Goal: Task Accomplishment & Management: Manage account settings

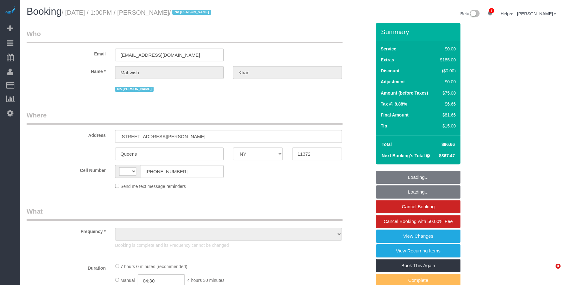
select select "NY"
select select "string:US"
select select "string:stripe-pm_1S0jcm4VGloSiKo7GCQg2vmO"
select select "2"
click at [276, 51] on div "Email mahwishkhann17@gmail.com" at bounding box center [199, 45] width 354 height 32
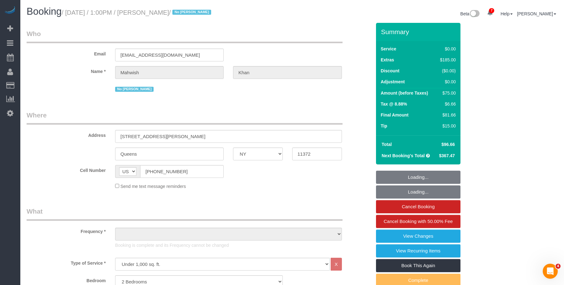
select select "object:978"
select select "spot1"
select select "number:61"
select select "number:77"
select select "number:15"
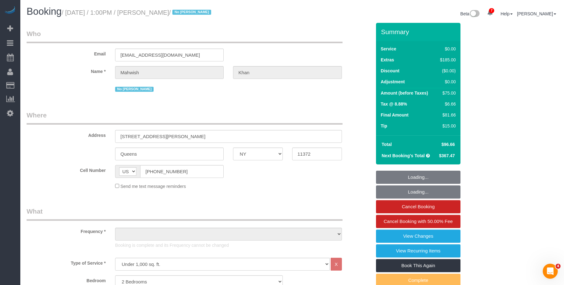
select select "number:5"
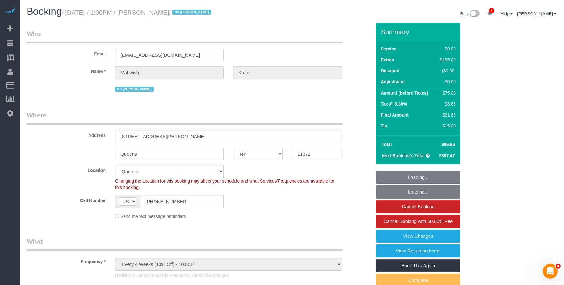
select select "2"
select select "object:1391"
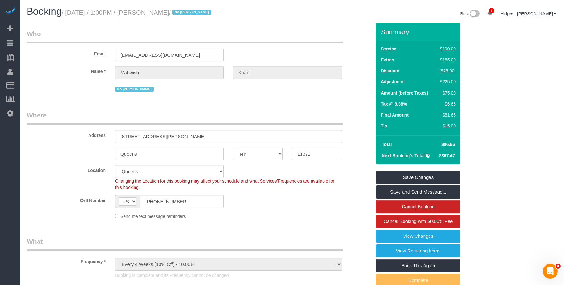
drag, startPoint x: 194, startPoint y: 56, endPoint x: 36, endPoint y: 43, distance: 158.5
click at [36, 43] on fieldset "Who Email mahwishkhann17@gmail.com Name * Mahwish Khan No Ana Rodriguez" at bounding box center [199, 63] width 345 height 69
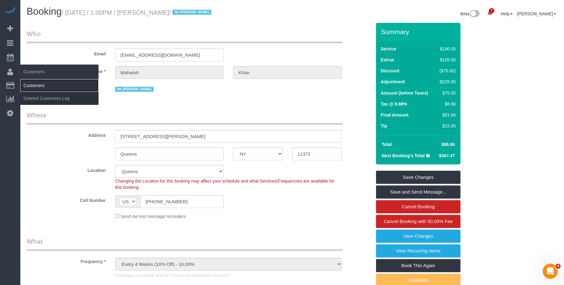
drag, startPoint x: 33, startPoint y: 81, endPoint x: 45, endPoint y: 81, distance: 12.5
click at [33, 82] on link "Customers" at bounding box center [59, 85] width 78 height 13
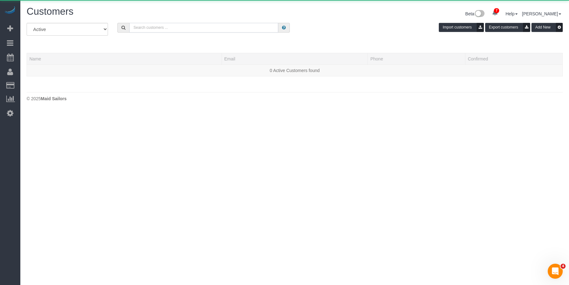
click at [239, 27] on input "text" at bounding box center [203, 28] width 149 height 10
paste input "mahwishkhann17@gmail.com"
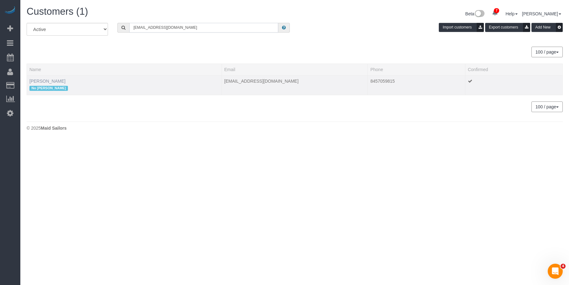
type input "mahwishkhann17@gmail.com"
click at [41, 82] on link "Mahwish Khan" at bounding box center [47, 80] width 36 height 5
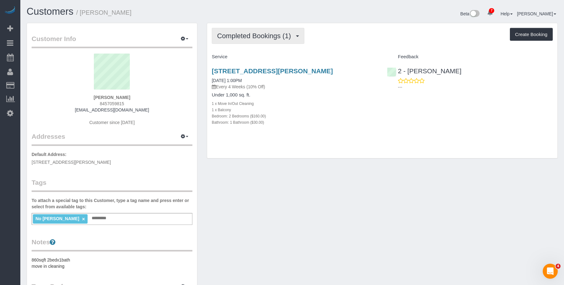
click at [261, 38] on span "Completed Bookings (1)" at bounding box center [255, 36] width 77 height 8
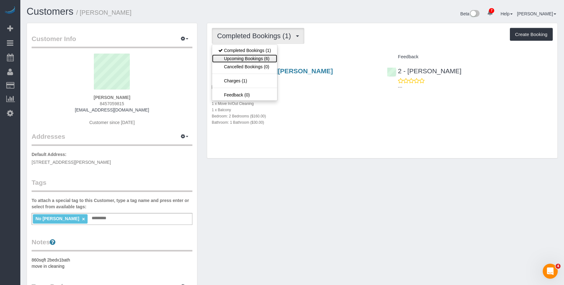
click at [257, 58] on link "Upcoming Bookings (6)" at bounding box center [244, 58] width 65 height 8
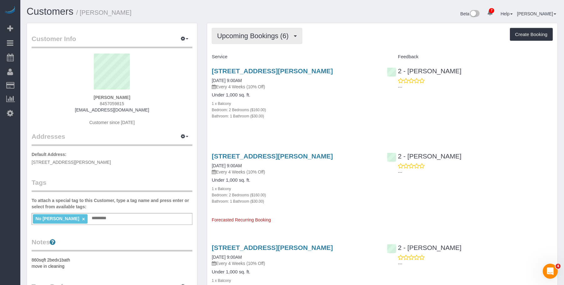
click at [253, 30] on button "Upcoming Bookings (6)" at bounding box center [257, 36] width 90 height 16
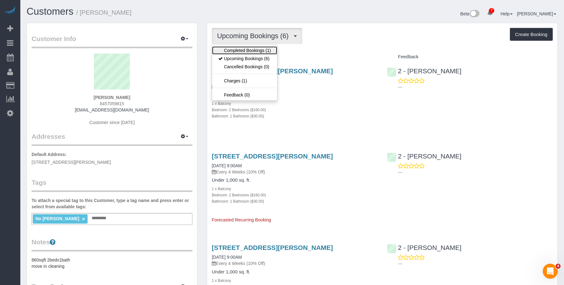
click at [250, 50] on link "Completed Bookings (1)" at bounding box center [244, 50] width 65 height 8
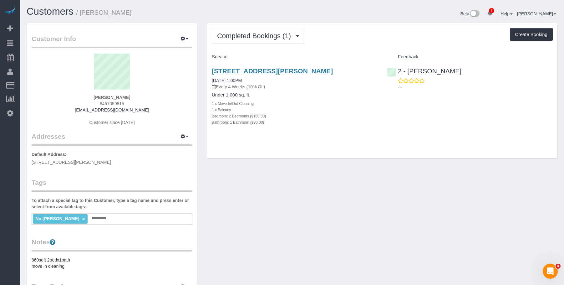
drag, startPoint x: 349, startPoint y: 121, endPoint x: 262, endPoint y: 91, distance: 92.1
click at [348, 121] on div "Bathroom: 1 Bathroom ($30.00)" at bounding box center [295, 122] width 166 height 6
click at [245, 71] on link "35-20 Leverich Street, Unit.C647, Queens, NY 11372" at bounding box center [272, 70] width 121 height 7
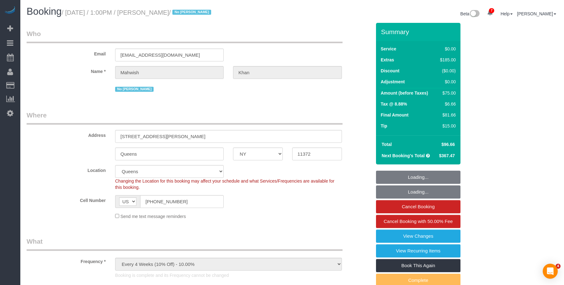
select select "NY"
select select "2"
select select "spot1"
select select "number:61"
select select "number:77"
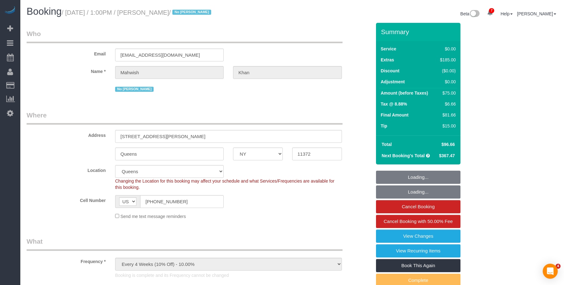
select select "number:15"
select select "number:5"
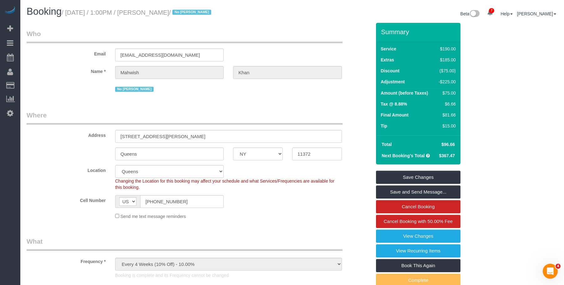
drag, startPoint x: 462, startPoint y: 142, endPoint x: 457, endPoint y: 143, distance: 5.4
click at [461, 142] on div "Summary Service $190.00 Extras $185.00 Discount ($75.00) Adjustment -$225.00 Am…" at bounding box center [437, 168] width 133 height 291
click at [452, 139] on td "$96.66" at bounding box center [446, 144] width 22 height 11
drag, startPoint x: 441, startPoint y: 143, endPoint x: 456, endPoint y: 143, distance: 15.0
click at [456, 143] on td "$96.66" at bounding box center [446, 144] width 22 height 11
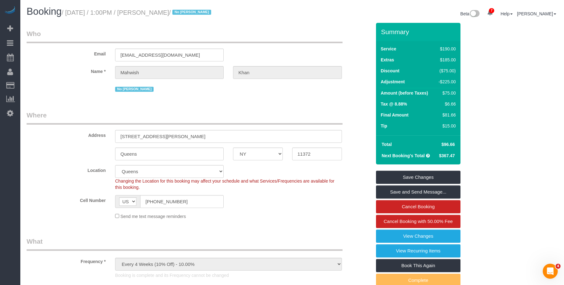
copy span "$96.66"
drag, startPoint x: 147, startPoint y: 14, endPoint x: 186, endPoint y: 12, distance: 39.5
click at [186, 12] on small "/ August 28, 2025 / 1:00PM / Mahwish Khan / No Ana Rodriguez" at bounding box center [137, 12] width 151 height 7
copy small "Mahwish Khan"
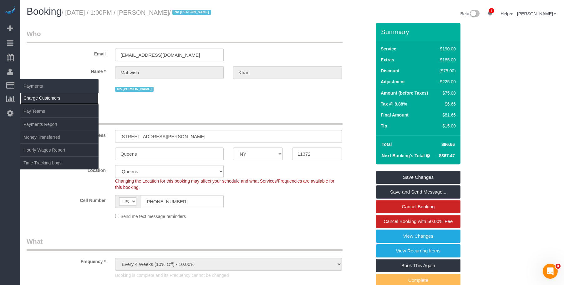
click at [42, 97] on link "Charge Customers" at bounding box center [59, 98] width 78 height 13
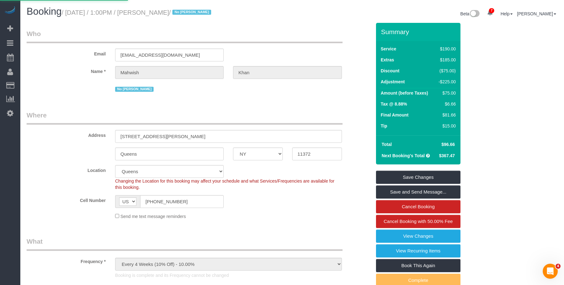
select select
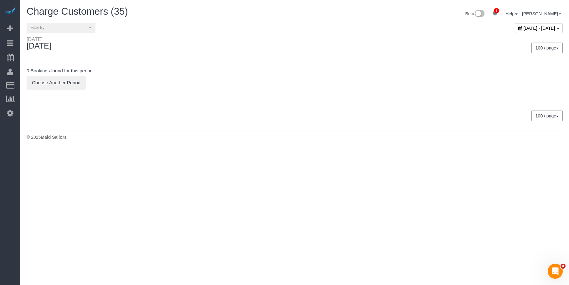
click at [523, 30] on span "[DATE] - [DATE]" at bounding box center [539, 28] width 32 height 5
type input "**********"
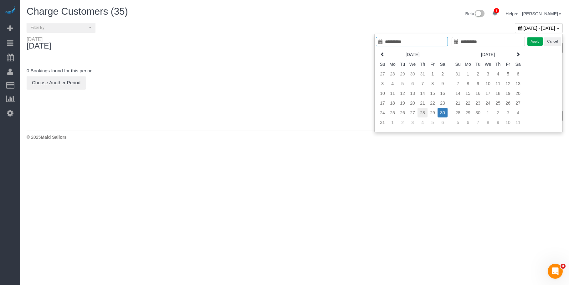
type input "**********"
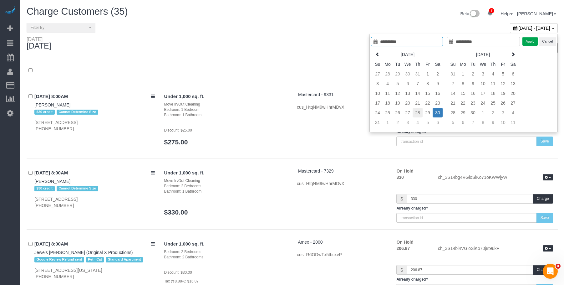
click at [415, 113] on td "28" at bounding box center [417, 113] width 10 height 10
type input "**********"
click at [529, 44] on button "Apply" at bounding box center [530, 41] width 16 height 9
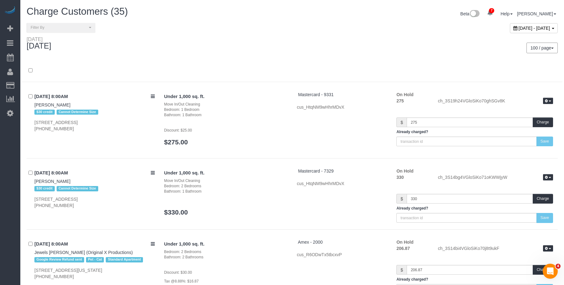
click at [303, 30] on div "August 28, 2025 - August 28, 2025" at bounding box center [427, 29] width 270 height 13
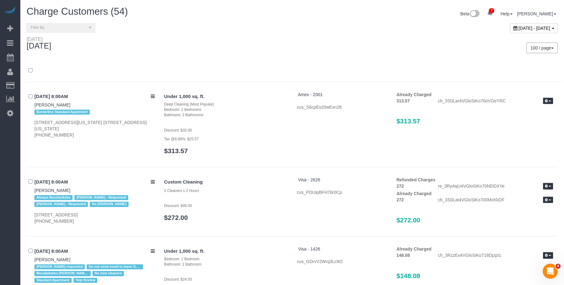
scroll to position [2929, 0]
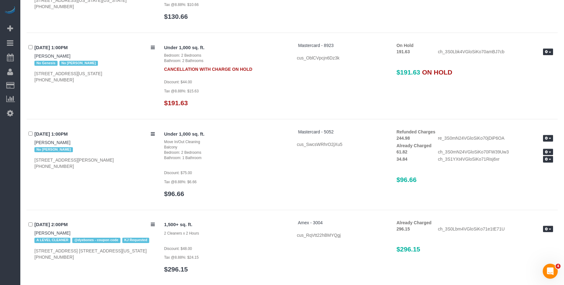
click at [338, 175] on div "Under 1,000 sq. ft. Move In/Out Cleaning Balcony Bedroom: 2 Bedrooms Bathroom: …" at bounding box center [358, 166] width 398 height 75
drag, startPoint x: 395, startPoint y: 137, endPoint x: 412, endPoint y: 137, distance: 16.6
click at [412, 137] on div "244.98" at bounding box center [413, 138] width 42 height 6
drag, startPoint x: 433, startPoint y: 114, endPoint x: 566, endPoint y: 99, distance: 133.7
click at [435, 114] on div "08/28/2025 1:00PM Zoe Chen No Genesis No Latrese Taylor 29 Cliff Street, Apt.19…" at bounding box center [292, 80] width 531 height 77
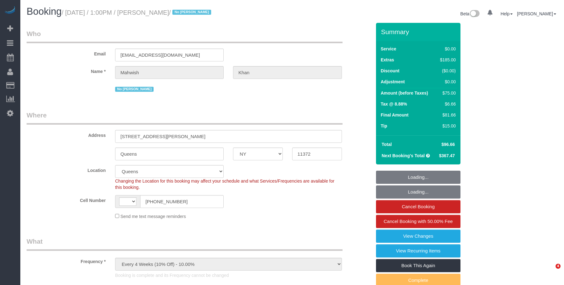
select select "NY"
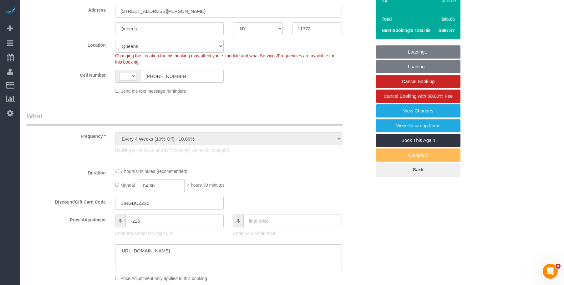
select select "object:626"
select select "number:61"
select select "number:77"
select select "number:15"
select select "number:5"
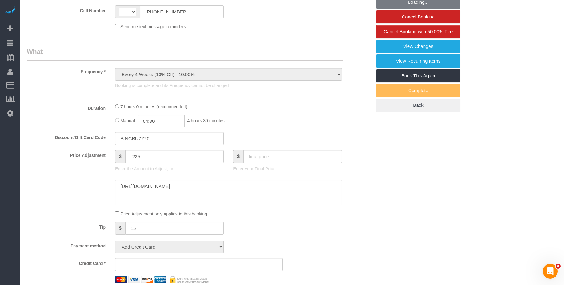
scroll to position [250, 0]
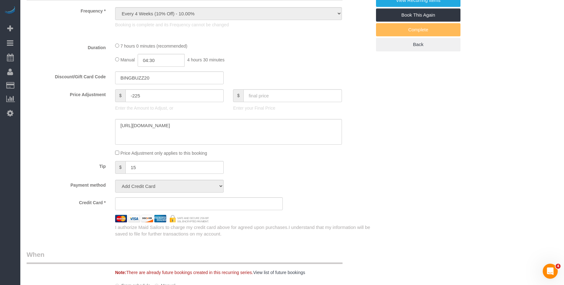
select select "string:US"
select select "spot1"
select select "string:stripe-pm_1S0jcm4VGloSiKo7GCQg2vmO"
select select "2"
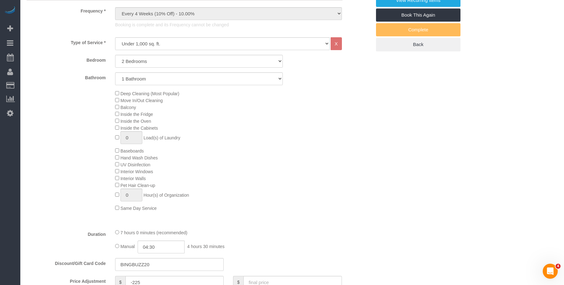
select select "2"
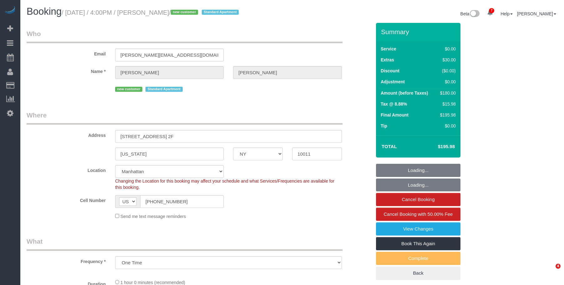
select select "NY"
select select "spot1"
select select "number:64"
select select "number:79"
select select "number:15"
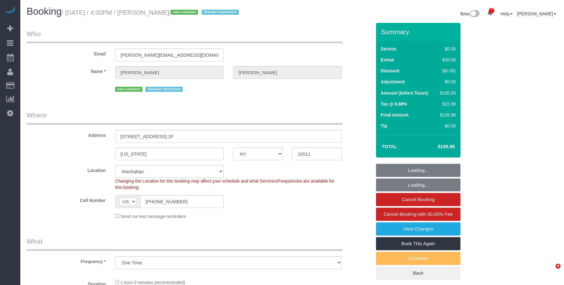
select select "number:5"
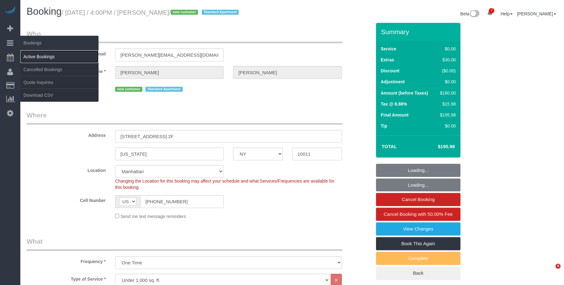
select select "string:stripe-pm_1S18hu4VGloSiKo7EQfKQ8Ju"
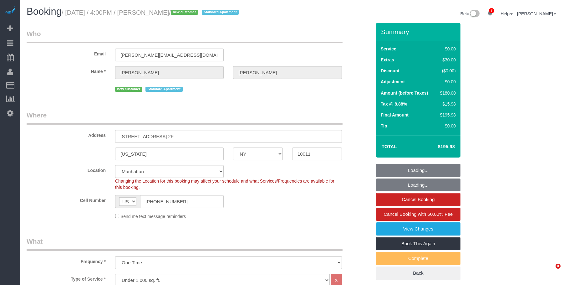
drag, startPoint x: 41, startPoint y: 54, endPoint x: 145, endPoint y: 10, distance: 113.0
click at [42, 54] on link "Active Bookings" at bounding box center [59, 56] width 78 height 13
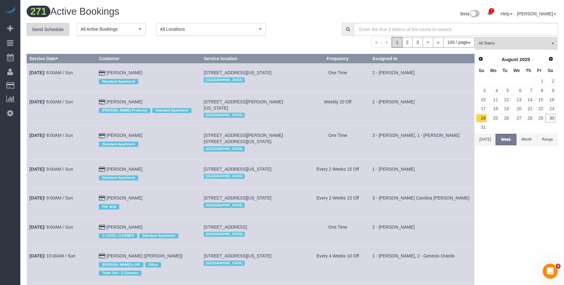
click at [34, 27] on link "Send Schedule" at bounding box center [48, 29] width 43 height 13
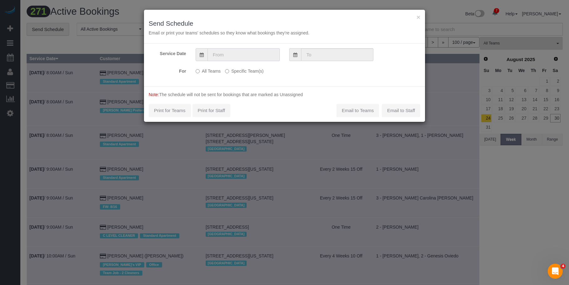
click at [260, 54] on input "text" at bounding box center [243, 54] width 72 height 13
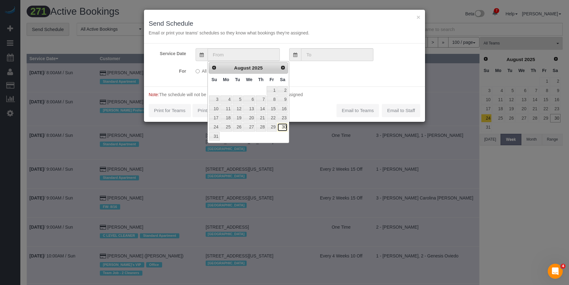
click at [283, 126] on link "30" at bounding box center [282, 127] width 10 height 8
type input "[DATE]"
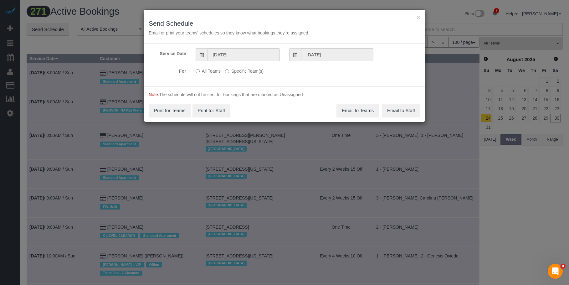
drag, startPoint x: 257, startPoint y: 71, endPoint x: 270, endPoint y: 75, distance: 13.5
click at [257, 71] on label "Specific Team(s)" at bounding box center [244, 70] width 38 height 8
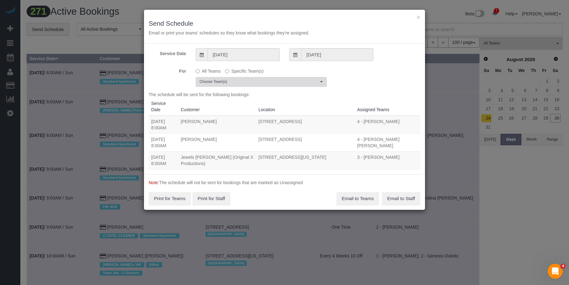
drag, startPoint x: 283, startPoint y: 78, endPoint x: 273, endPoint y: 91, distance: 16.4
click at [283, 78] on button "Choose Team(s)" at bounding box center [260, 82] width 131 height 10
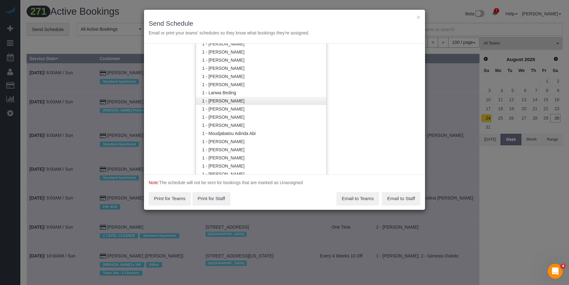
scroll to position [219, 0]
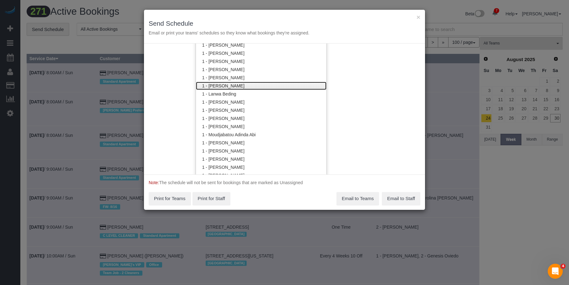
click at [240, 85] on link "1 - Kariluz Romero" at bounding box center [261, 86] width 130 height 8
click at [268, 19] on div "× Send Schedule Email or print your teams' schedules so they know what bookings…" at bounding box center [284, 27] width 281 height 34
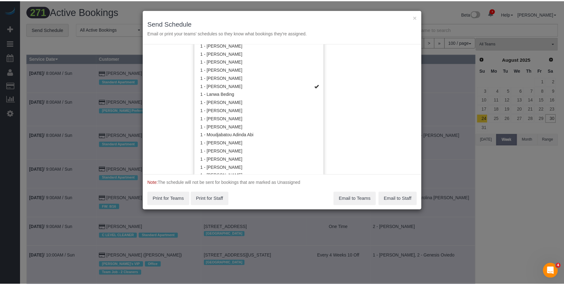
scroll to position [0, 0]
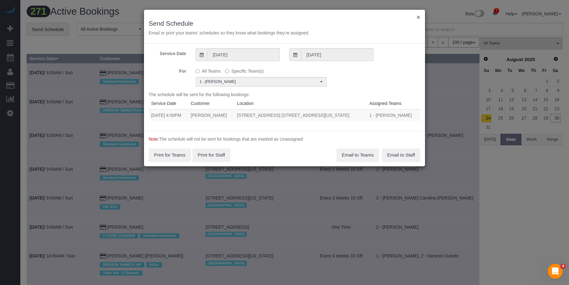
click at [418, 17] on button "×" at bounding box center [418, 17] width 4 height 7
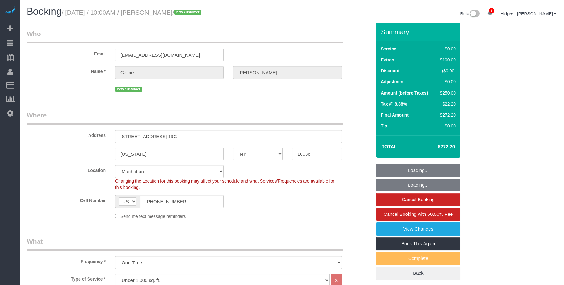
select select "NY"
select select "spot1"
select select "number:89"
select select "number:90"
select select "number:15"
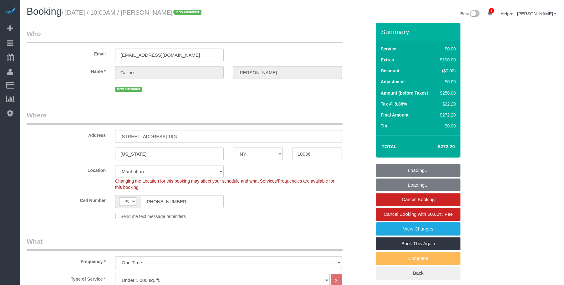
select select "number:5"
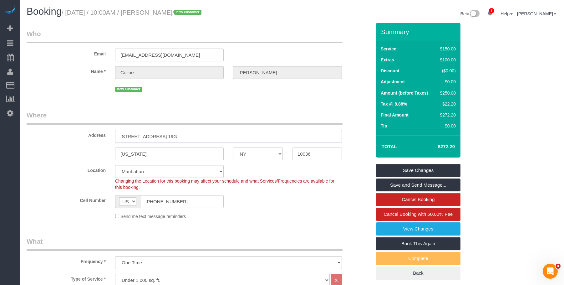
click at [220, 138] on input "[STREET_ADDRESS] 19G" at bounding box center [228, 136] width 227 height 13
drag, startPoint x: 330, startPoint y: 22, endPoint x: 405, endPoint y: 1, distance: 77.7
click at [331, 22] on div "Beta 7 Your Notifications You have 0 alerts × You have 6 to charge for 08/29/20…" at bounding box center [427, 14] width 270 height 17
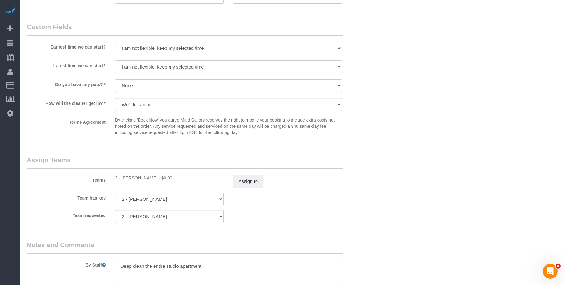
scroll to position [751, 0]
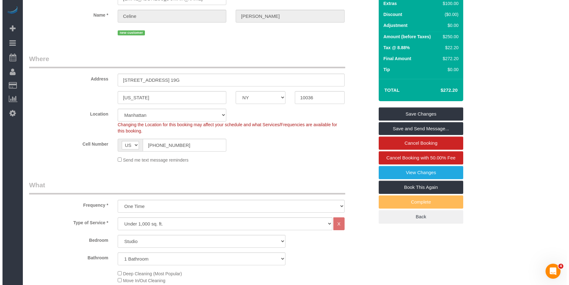
scroll to position [0, 0]
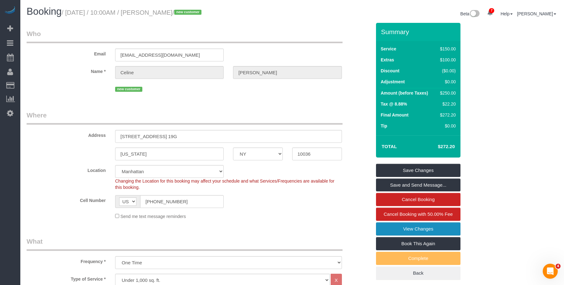
click at [422, 223] on link "View Changes" at bounding box center [418, 228] width 84 height 13
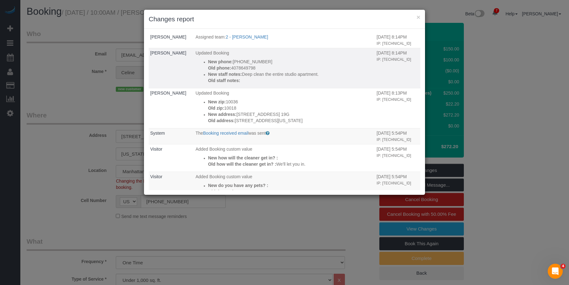
scroll to position [112, 0]
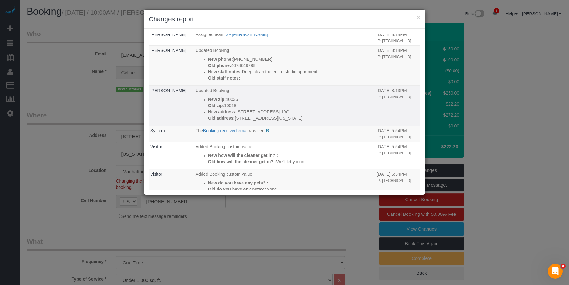
drag, startPoint x: 287, startPoint y: 144, endPoint x: 302, endPoint y: 144, distance: 15.0
click at [302, 121] on p "Old address: 235 W 48th St, New York, NY 10036, Apt 19G" at bounding box center [290, 118] width 165 height 6
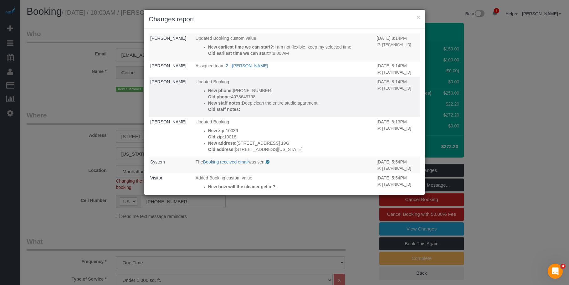
click at [318, 117] on td "Updated Booking New phone: (407) 864-9798 Old phone: 4078649798 New staff notes…" at bounding box center [284, 97] width 181 height 40
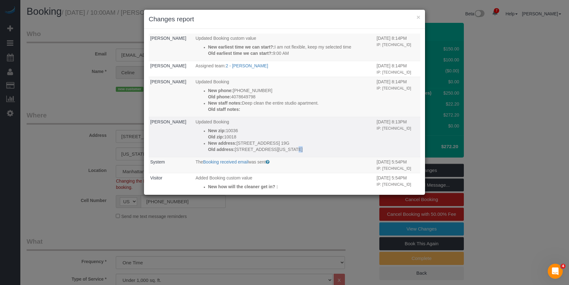
drag, startPoint x: 232, startPoint y: 175, endPoint x: 239, endPoint y: 175, distance: 6.3
click at [239, 152] on p "Old address: 235 W 48th St, New York, NY 10036, Apt 19G" at bounding box center [290, 149] width 165 height 6
drag, startPoint x: 235, startPoint y: 168, endPoint x: 243, endPoint y: 168, distance: 7.2
click at [243, 146] on p "New address: 235 West 48th Street, Apt. 19G" at bounding box center [290, 143] width 165 height 6
click at [262, 140] on p "Old zip: 10018" at bounding box center [290, 137] width 165 height 6
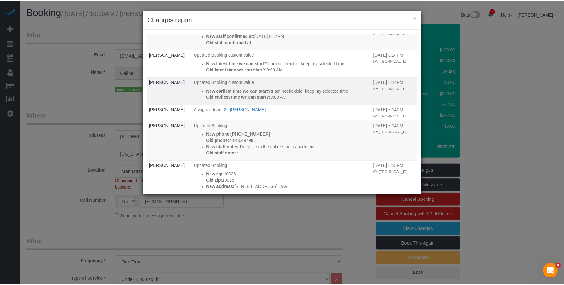
scroll to position [0, 0]
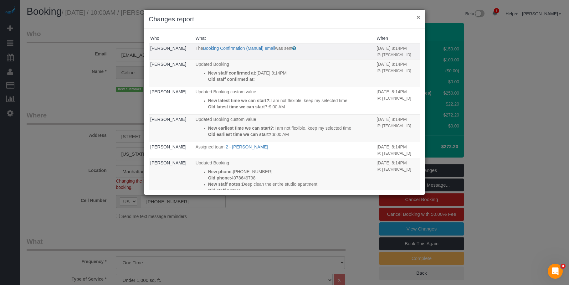
drag, startPoint x: 417, startPoint y: 16, endPoint x: 369, endPoint y: 31, distance: 49.8
click at [417, 15] on button "×" at bounding box center [418, 17] width 4 height 7
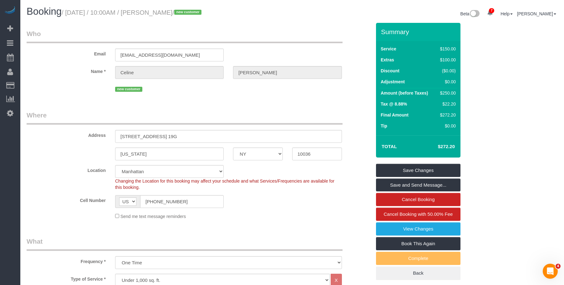
drag, startPoint x: 149, startPoint y: 13, endPoint x: 181, endPoint y: 23, distance: 33.3
click at [190, 10] on small "/ August 30, 2025 / 10:00AM / Celine Nguyen / new customer" at bounding box center [133, 12] width 142 height 7
copy small "Celine Nguyen"
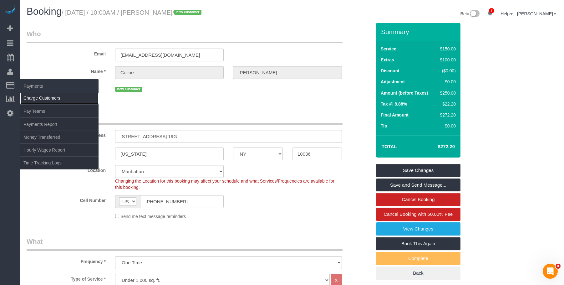
click at [39, 97] on link "Charge Customers" at bounding box center [59, 98] width 78 height 13
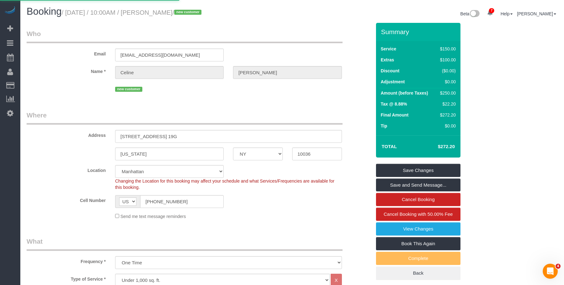
select select
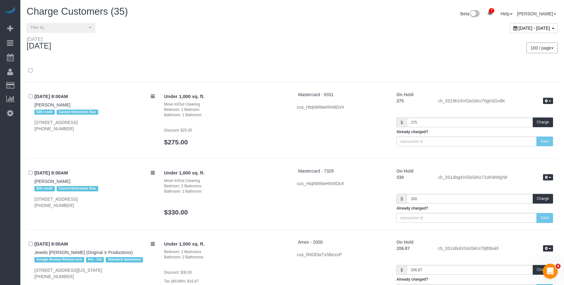
scroll to position [1619, 0]
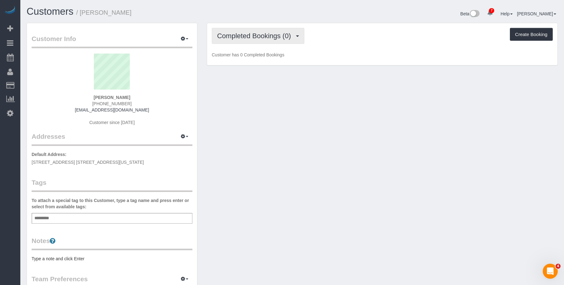
click at [237, 37] on span "Completed Bookings (0)" at bounding box center [255, 36] width 77 height 8
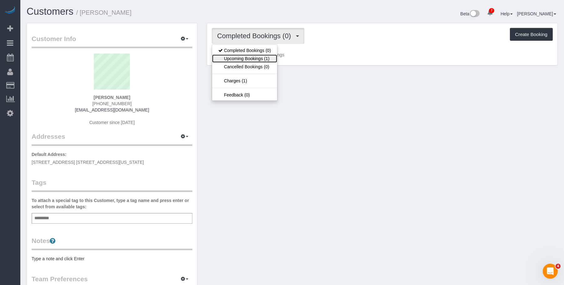
click at [232, 58] on link "Upcoming Bookings (1)" at bounding box center [244, 58] width 65 height 8
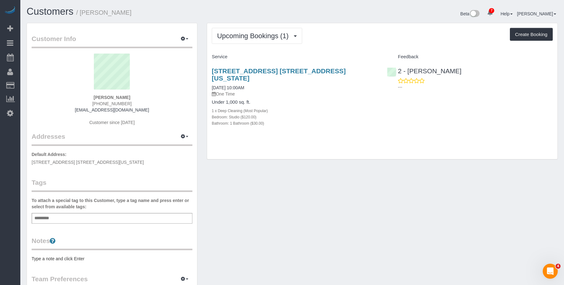
click at [329, 107] on div "1 x Deep Cleaning (Most Popular)" at bounding box center [295, 110] width 166 height 6
click at [262, 55] on h4 "Service" at bounding box center [295, 56] width 166 height 5
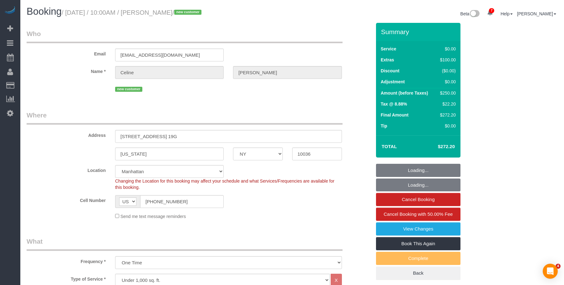
select select "NY"
select select "spot1"
select select "number:89"
select select "number:90"
select select "number:15"
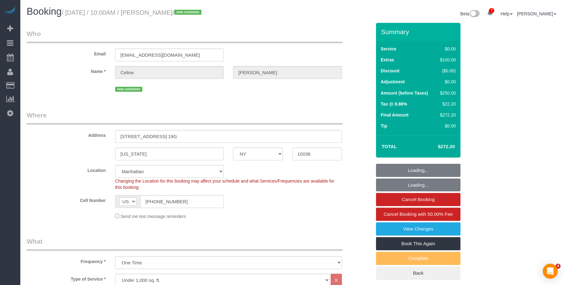
select select "number:5"
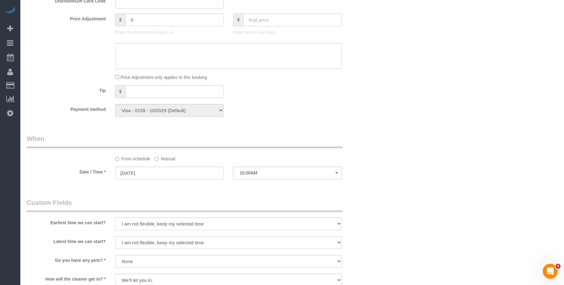
scroll to position [532, 0]
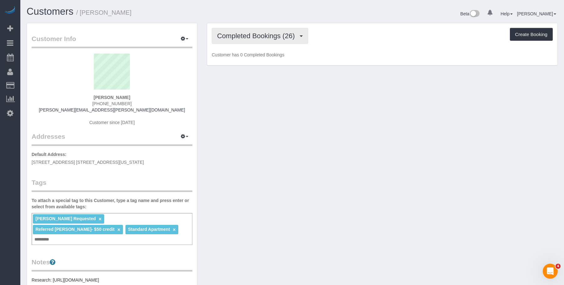
click at [235, 36] on span "Completed Bookings (26)" at bounding box center [257, 36] width 81 height 8
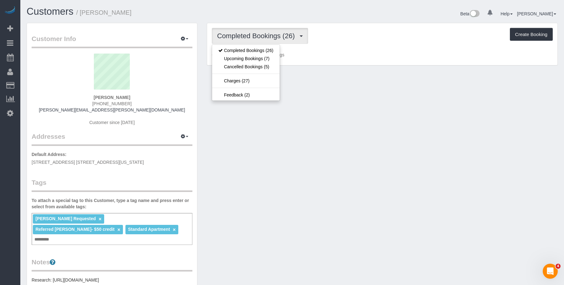
click at [346, 27] on div "Completed Bookings (26) Completed Bookings (26) Upcoming Bookings (7) Cancelled…" at bounding box center [382, 44] width 350 height 42
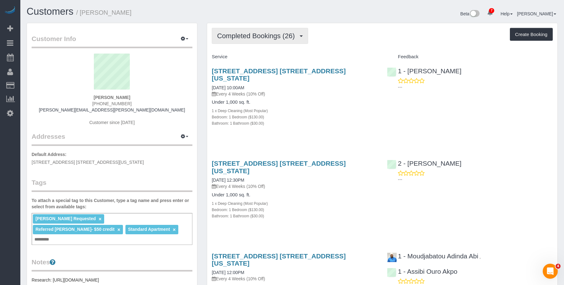
drag, startPoint x: 257, startPoint y: 36, endPoint x: 254, endPoint y: 55, distance: 20.1
click at [258, 36] on span "Completed Bookings (26)" at bounding box center [257, 36] width 81 height 8
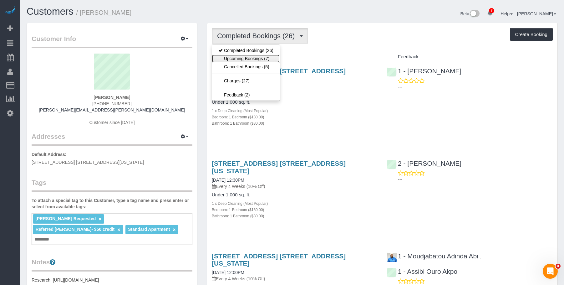
click at [254, 56] on link "Upcoming Bookings (7)" at bounding box center [246, 58] width 68 height 8
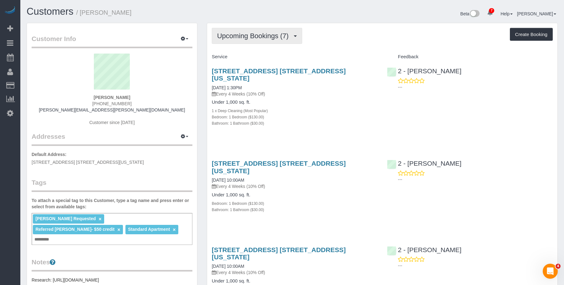
drag, startPoint x: 250, startPoint y: 33, endPoint x: 250, endPoint y: 36, distance: 3.2
click at [250, 33] on span "Upcoming Bookings (7)" at bounding box center [254, 36] width 75 height 8
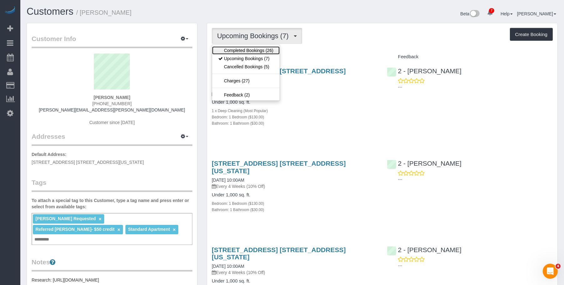
click at [243, 51] on link "Completed Bookings (26)" at bounding box center [246, 50] width 68 height 8
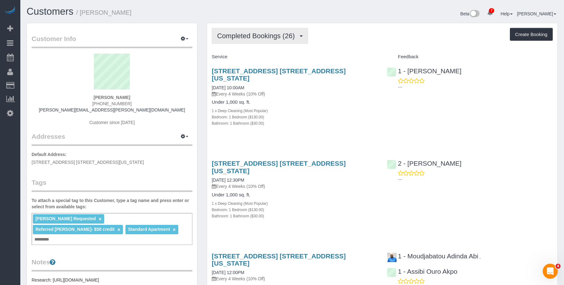
click at [251, 36] on span "Completed Bookings (26)" at bounding box center [257, 36] width 81 height 8
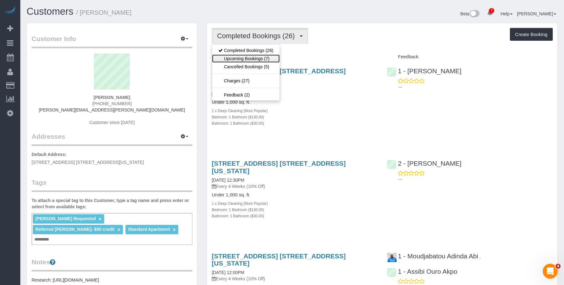
click at [251, 56] on link "Upcoming Bookings (7)" at bounding box center [246, 58] width 68 height 8
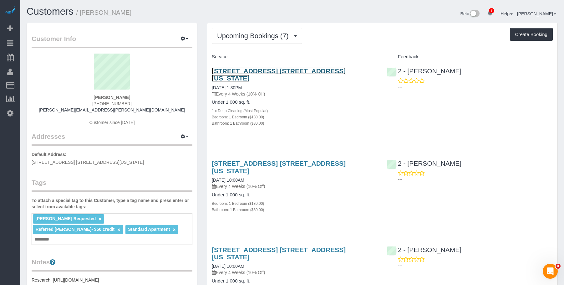
click at [309, 73] on link "306 West 48th Street, Apt. 10a, New York, NY 10036" at bounding box center [279, 74] width 134 height 14
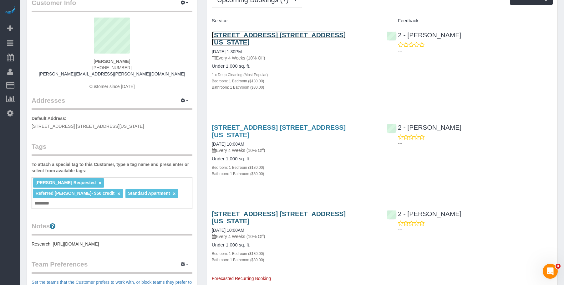
scroll to position [63, 0]
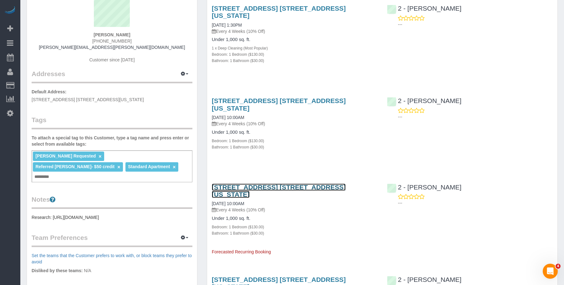
click at [268, 183] on link "306 West 48th Street, Apt. 10a, New York, NY 10036" at bounding box center [279, 190] width 134 height 14
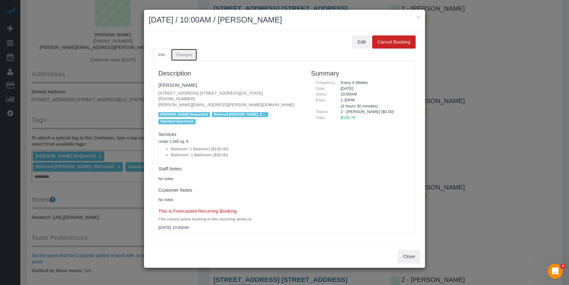
click at [186, 57] on span "Changes" at bounding box center [184, 54] width 16 height 5
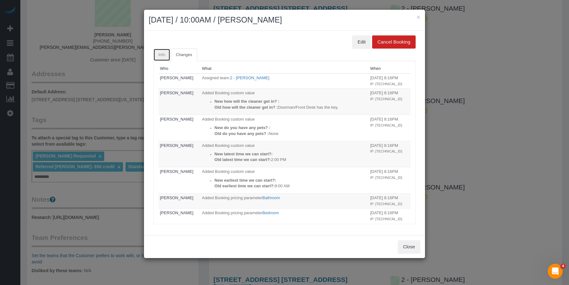
click at [159, 52] on link "Info" at bounding box center [161, 54] width 17 height 13
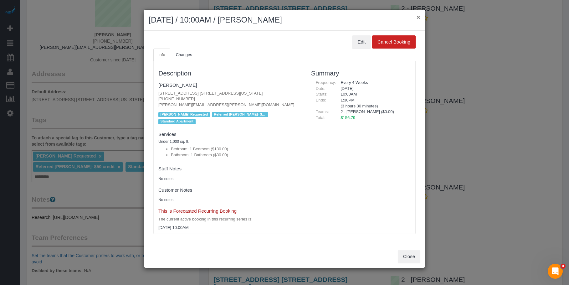
click at [418, 16] on button "×" at bounding box center [418, 17] width 4 height 7
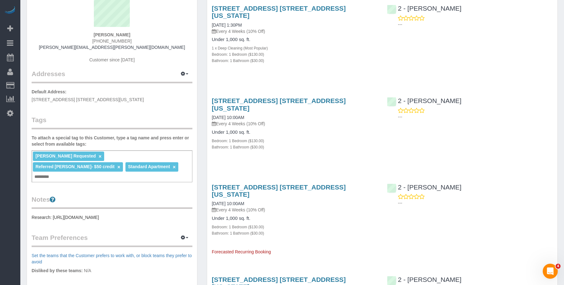
click at [293, 113] on div "306 West 48th Street, Apt. 10a, New York, NY 10036 09/27/2025 10:00AM Every 4 W…" at bounding box center [294, 127] width 175 height 70
click at [311, 97] on link "306 West 48th Street, Apt. 10a, New York, NY 10036" at bounding box center [279, 104] width 134 height 14
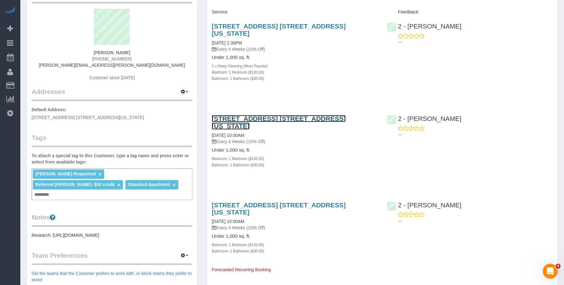
scroll to position [0, 0]
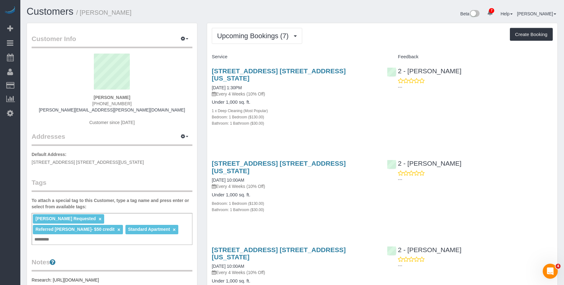
drag, startPoint x: 340, startPoint y: 119, endPoint x: 339, endPoint y: 125, distance: 6.6
click at [340, 120] on div "Bathroom: 1 Bathroom ($30.00)" at bounding box center [295, 123] width 166 height 6
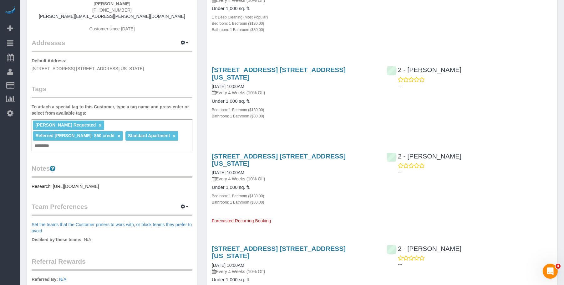
scroll to position [94, 0]
click at [301, 107] on div "306 West 48th Street, Apt. 10a, New York, NY 10036 09/27/2025 10:00AM Every 4 W…" at bounding box center [294, 95] width 175 height 70
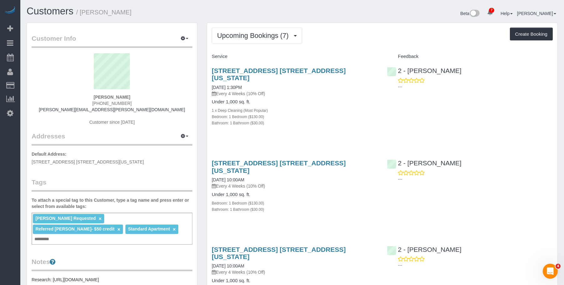
scroll to position [0, 0]
drag, startPoint x: 105, startPoint y: 13, endPoint x: 133, endPoint y: 13, distance: 27.5
click at [132, 13] on h1 "Customers / Josh Mapes" at bounding box center [157, 11] width 261 height 11
copy small "Josh Mapes"
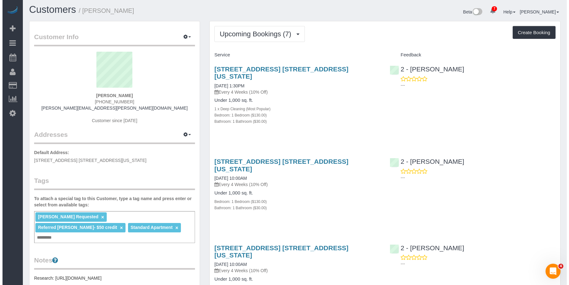
scroll to position [63, 0]
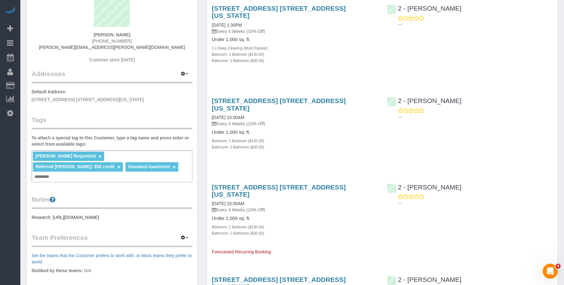
click at [305, 137] on div "Bedroom: 1 Bedroom ($130.00)" at bounding box center [295, 140] width 166 height 6
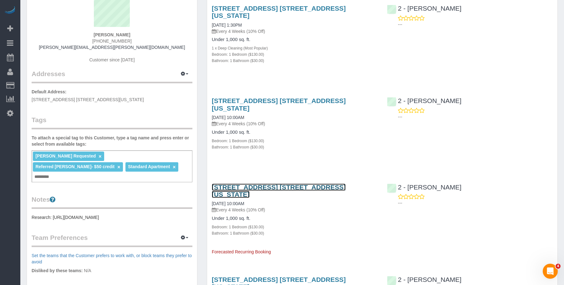
click at [335, 183] on link "306 West 48th Street, Apt. 10a, New York, NY 10036" at bounding box center [279, 190] width 134 height 14
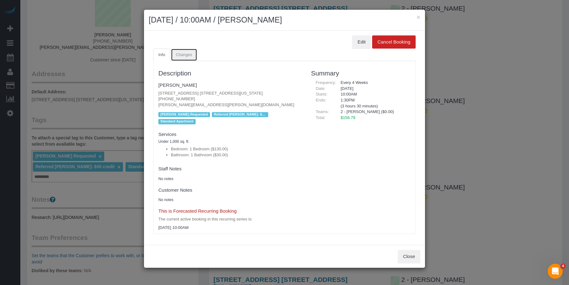
click at [193, 60] on link "Changes" at bounding box center [184, 54] width 26 height 13
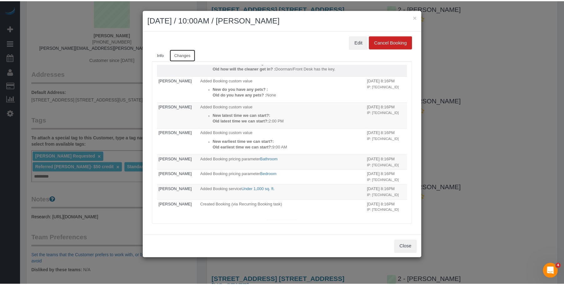
scroll to position [77, 0]
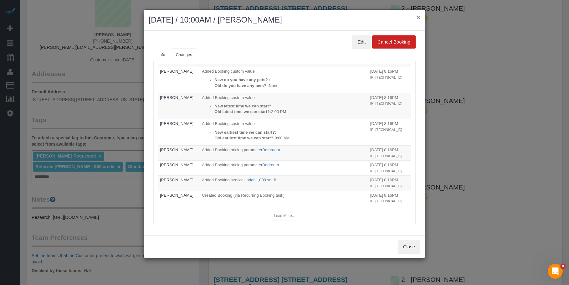
click at [417, 16] on button "×" at bounding box center [418, 17] width 4 height 7
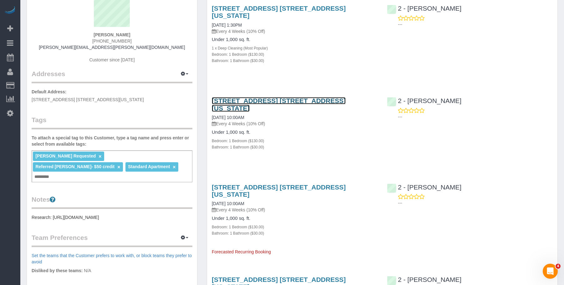
click at [346, 97] on link "306 West 48th Street, Apt. 10a, New York, NY 10036" at bounding box center [279, 104] width 134 height 14
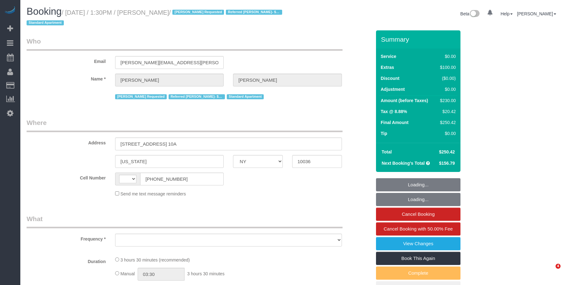
select select "NY"
select select "number:57"
select select "number:74"
select select "number:15"
select select "number:6"
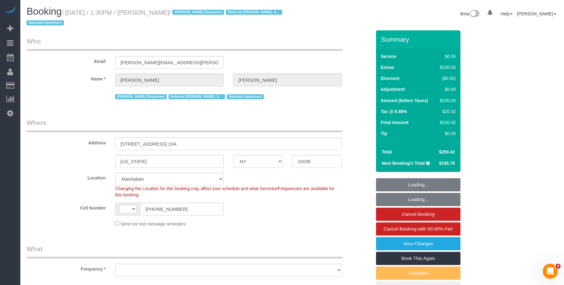
select select "string:[GEOGRAPHIC_DATA]"
select select "object:845"
select select "string:stripe-pm_1RqLII4VGloSiKo7etU6jbe5"
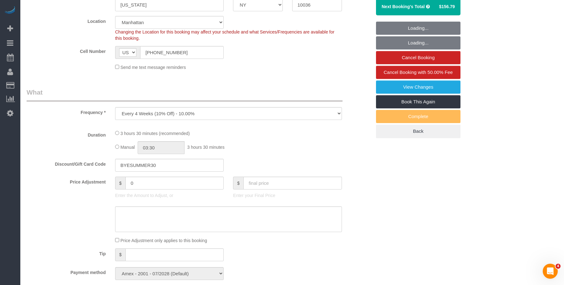
select select "object:866"
select select "1"
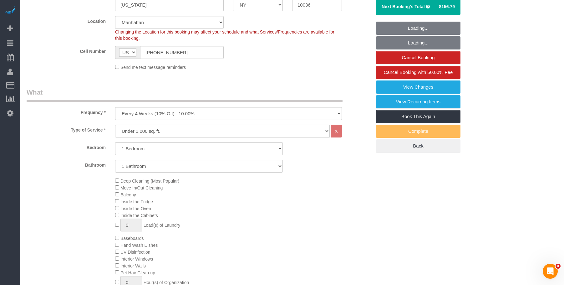
select select "1"
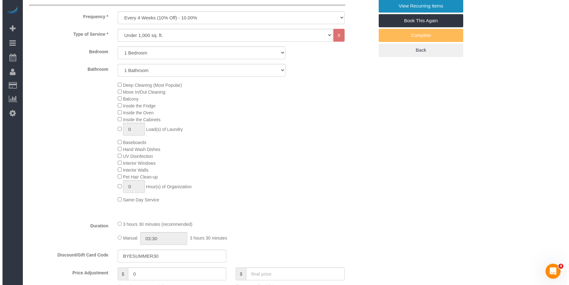
scroll to position [125, 0]
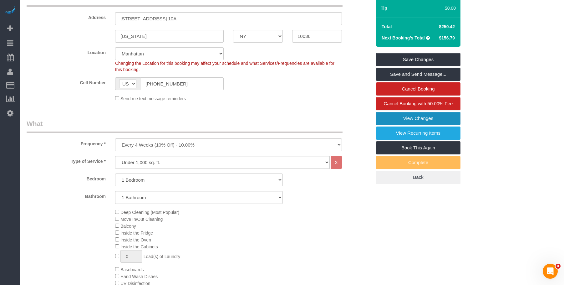
click at [396, 115] on link "View Changes" at bounding box center [418, 118] width 84 height 13
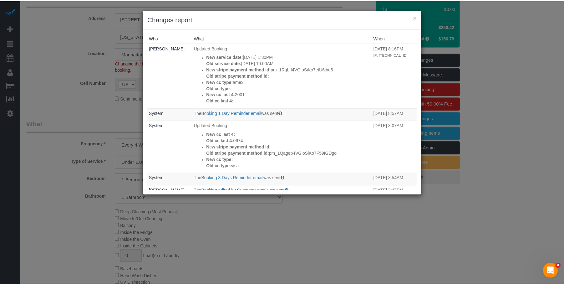
scroll to position [0, 0]
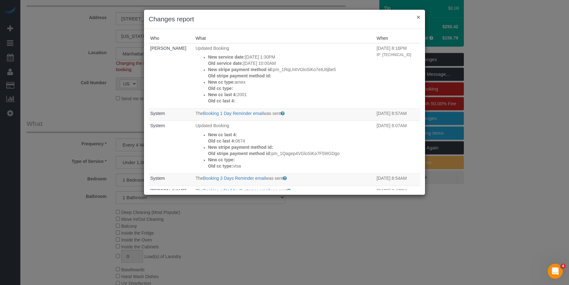
click at [419, 17] on button "×" at bounding box center [418, 17] width 4 height 7
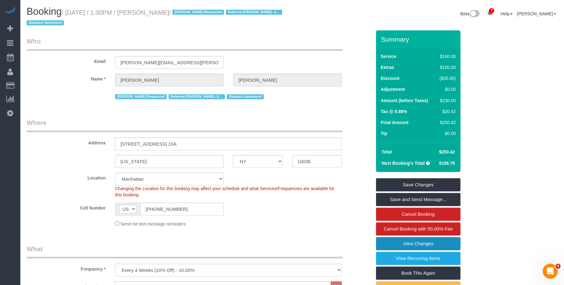
click at [410, 243] on link "View Changes" at bounding box center [418, 243] width 84 height 13
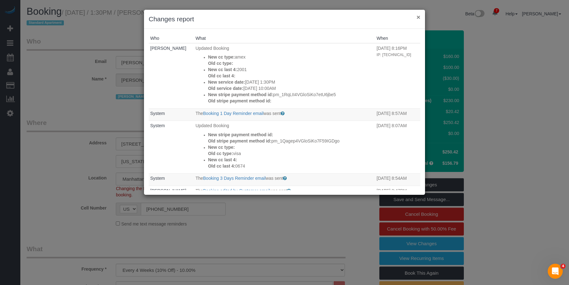
click at [417, 17] on button "×" at bounding box center [418, 17] width 4 height 7
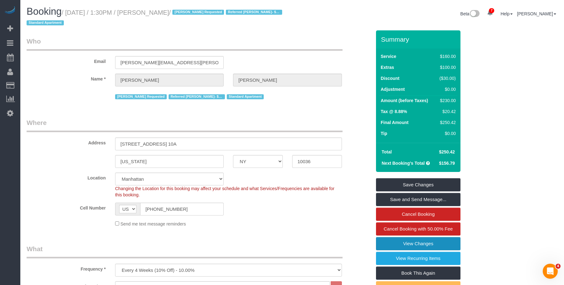
drag, startPoint x: 389, startPoint y: 242, endPoint x: 360, endPoint y: 228, distance: 32.3
click at [389, 242] on link "View Changes" at bounding box center [418, 243] width 84 height 13
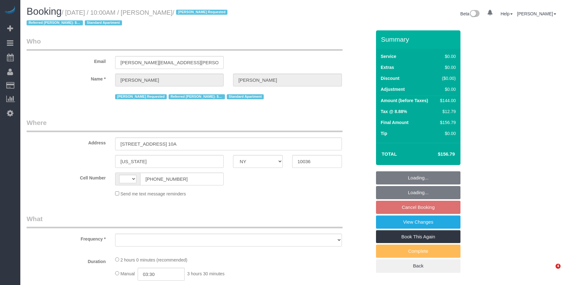
select select "NY"
select select "object:423"
select select "number:57"
select select "number:74"
select select "number:15"
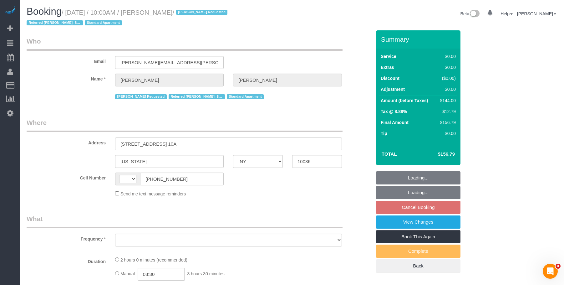
select select "number:6"
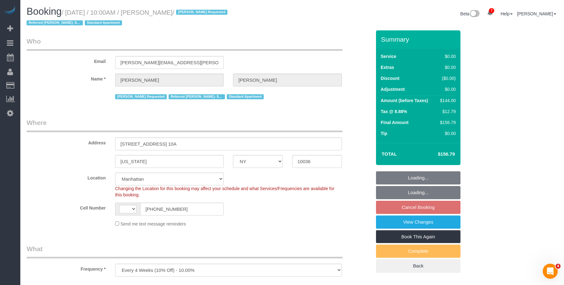
select select "string:[GEOGRAPHIC_DATA]"
select select "1"
select select "object:1343"
select select "string:stripe-pm_1RqLII4VGloSiKo7etU6jbe5"
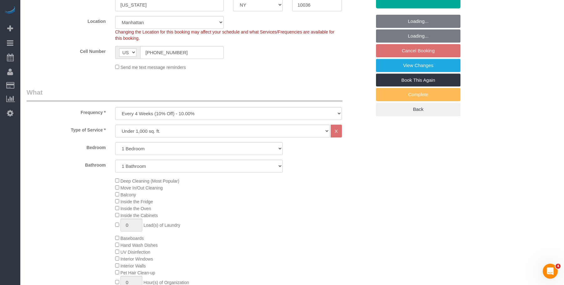
select select "spot3"
select select "1"
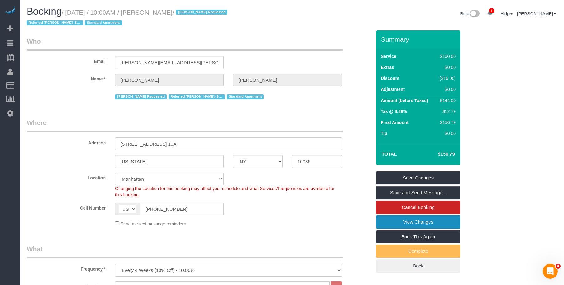
click at [398, 225] on link "View Changes" at bounding box center [418, 221] width 84 height 13
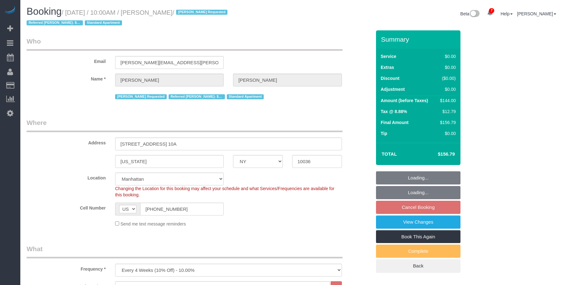
select select "NY"
select select "1"
select select "spot3"
select select "number:57"
select select "number:74"
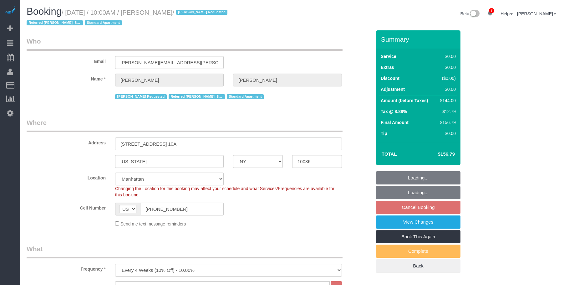
select select "number:15"
select select "number:6"
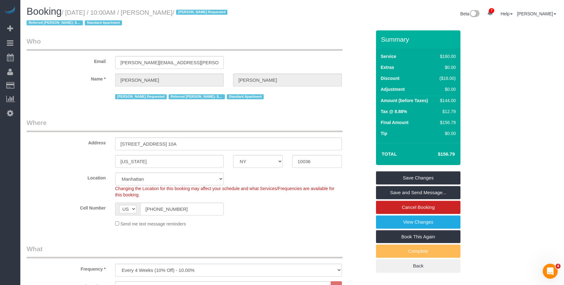
drag, startPoint x: 180, startPoint y: 103, endPoint x: 257, endPoint y: 133, distance: 82.6
click at [180, 103] on fieldset "Who Email [EMAIL_ADDRESS][PERSON_NAME][DOMAIN_NAME] Name * [PERSON_NAME] [PERSO…" at bounding box center [199, 71] width 345 height 69
click at [403, 218] on link "View Changes" at bounding box center [418, 221] width 84 height 13
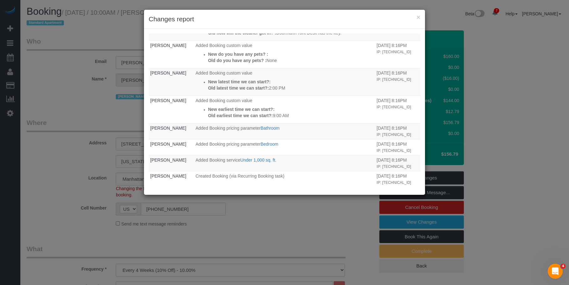
scroll to position [89, 0]
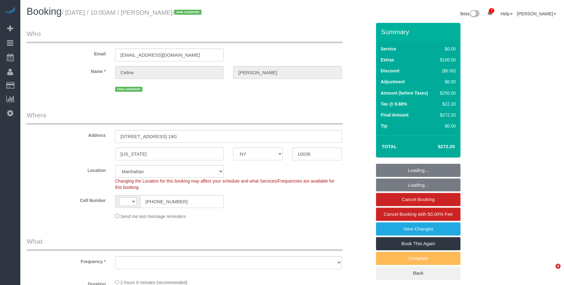
select select "NY"
select select "string:stripe-pm_1S1aFe4VGloSiKo74KwTWdiO"
select select "number:89"
select select "number:90"
select select "number:15"
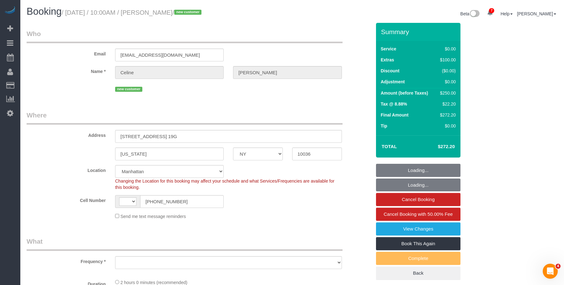
select select "number:5"
select select "string:[GEOGRAPHIC_DATA]"
select select "object:834"
select select "spot1"
click at [284, 113] on legend "Where" at bounding box center [185, 117] width 316 height 14
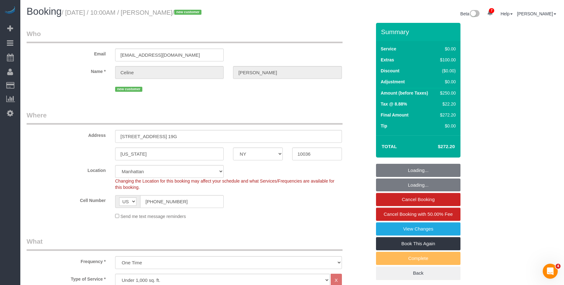
select select "object:1375"
drag, startPoint x: 395, startPoint y: 230, endPoint x: 392, endPoint y: 229, distance: 3.7
click at [395, 229] on link "View Changes" at bounding box center [418, 228] width 84 height 13
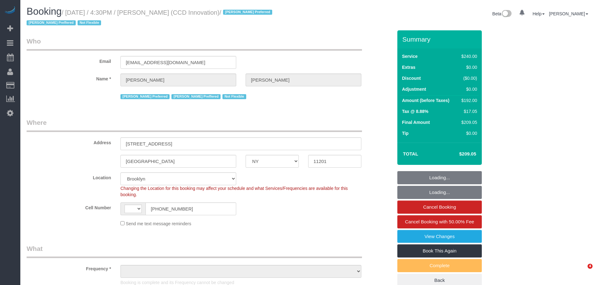
select select "NY"
select select "number:89"
select select "number:90"
select select "number:15"
select select "number:5"
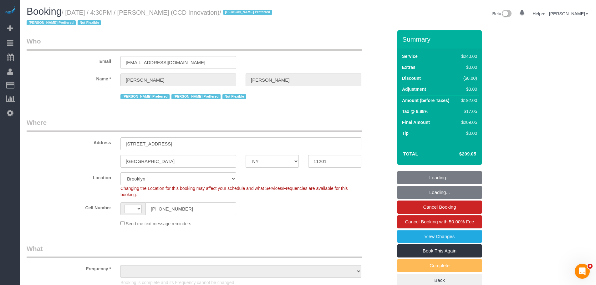
select select "string:[GEOGRAPHIC_DATA]"
select select "string:stripe-pm_1QkAX84VGloSiKo7ArfYxPYo"
select select "180"
select select "object:1327"
drag, startPoint x: 186, startPoint y: 62, endPoint x: 88, endPoint y: 61, distance: 97.9
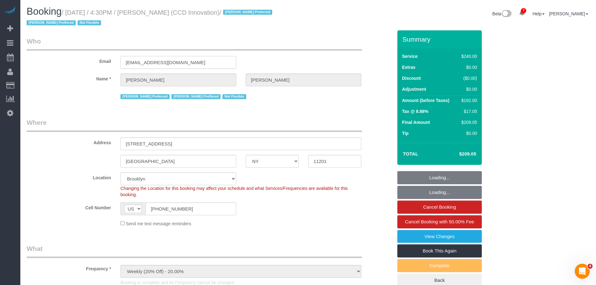
click at [88, 61] on div "Email [EMAIL_ADDRESS][DOMAIN_NAME]" at bounding box center [209, 53] width 375 height 32
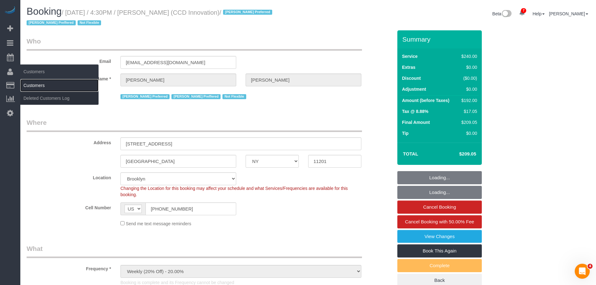
click at [35, 84] on link "Customers" at bounding box center [59, 85] width 78 height 13
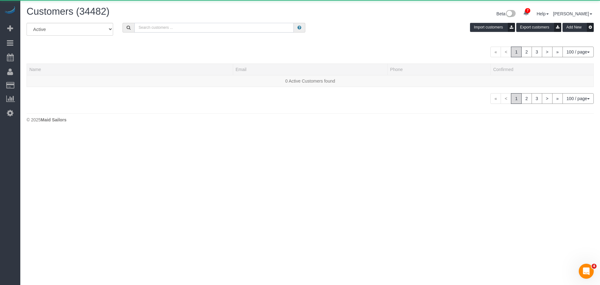
click at [227, 26] on input "text" at bounding box center [213, 28] width 159 height 10
paste input "[EMAIL_ADDRESS][DOMAIN_NAME]"
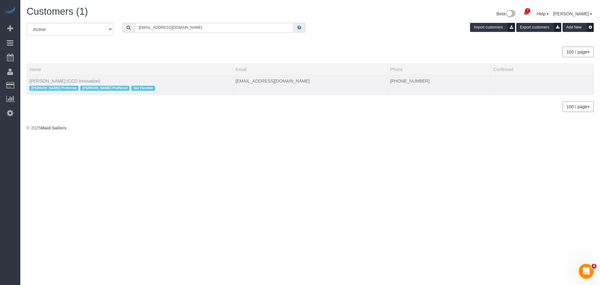
type input "[EMAIL_ADDRESS][DOMAIN_NAME]"
click at [44, 83] on link "[PERSON_NAME] (CCD Innovation)" at bounding box center [64, 80] width 71 height 5
